Goal: Check status: Check status

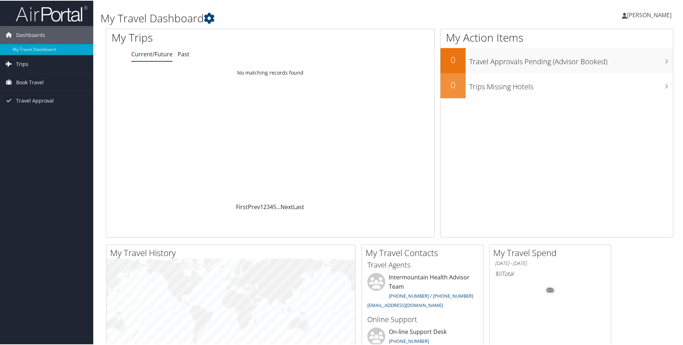
click at [37, 65] on link "Trips" at bounding box center [46, 64] width 93 height 18
click at [35, 75] on link "Current/Future Trips" at bounding box center [46, 77] width 93 height 11
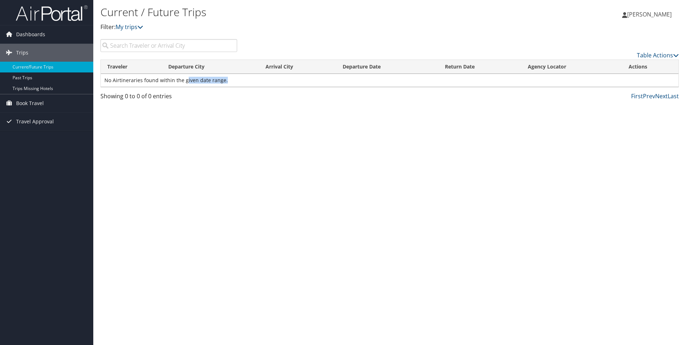
drag, startPoint x: 194, startPoint y: 76, endPoint x: 269, endPoint y: 80, distance: 75.0
click at [269, 80] on td "No Airtineraries found within the given date range." at bounding box center [389, 80] width 577 height 13
drag, startPoint x: 269, startPoint y: 80, endPoint x: 266, endPoint y: 114, distance: 34.6
click at [266, 114] on div "Current / Future Trips Filter: My trips Tayler Looney Tayler Looney My Settings…" at bounding box center [389, 172] width 592 height 345
click at [42, 125] on span "Travel Approval" at bounding box center [35, 122] width 38 height 18
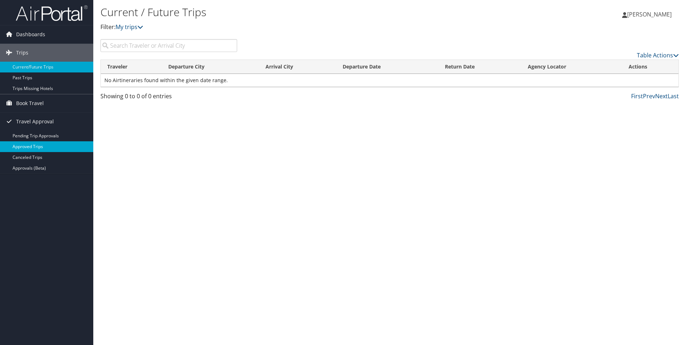
click at [30, 150] on link "Approved Trips" at bounding box center [46, 146] width 93 height 11
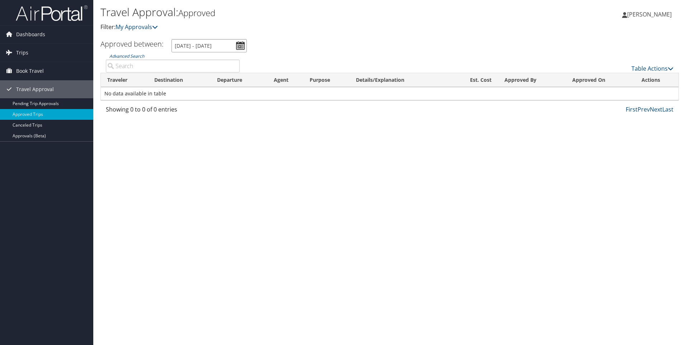
click at [238, 44] on input "7/30/2025 - 8/30/2025" at bounding box center [208, 45] width 75 height 13
click at [270, 131] on div "Travel Approval: Approved Filter: My Approvals Tayler Looney Tayler Looney My S…" at bounding box center [389, 172] width 592 height 345
click at [59, 104] on link "Pending Trip Approvals" at bounding box center [46, 103] width 93 height 11
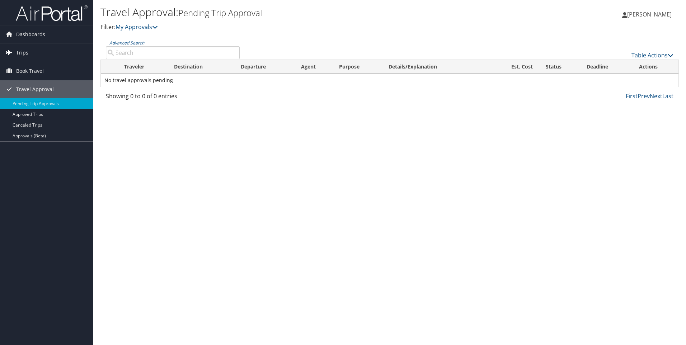
click at [35, 51] on link "Trips" at bounding box center [46, 53] width 93 height 18
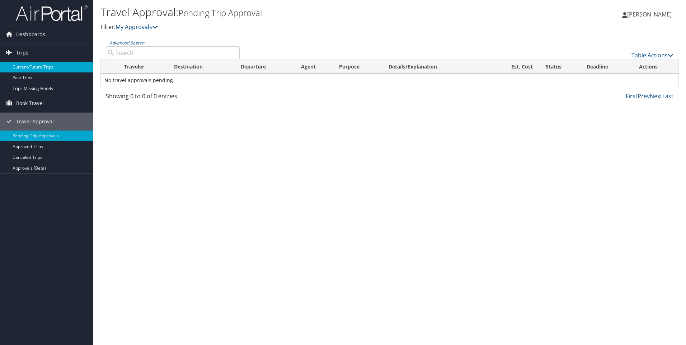
click at [40, 66] on link "Current/Future Trips" at bounding box center [46, 67] width 93 height 11
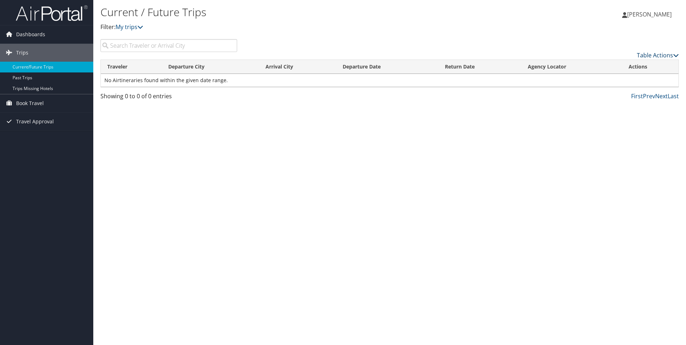
click at [673, 56] on icon at bounding box center [676, 55] width 6 height 6
click at [587, 115] on div at bounding box center [343, 172] width 686 height 345
click at [159, 48] on input "search" at bounding box center [168, 45] width 137 height 13
click at [306, 48] on div "Table Actions" at bounding box center [463, 49] width 442 height 20
